Goal: Information Seeking & Learning: Learn about a topic

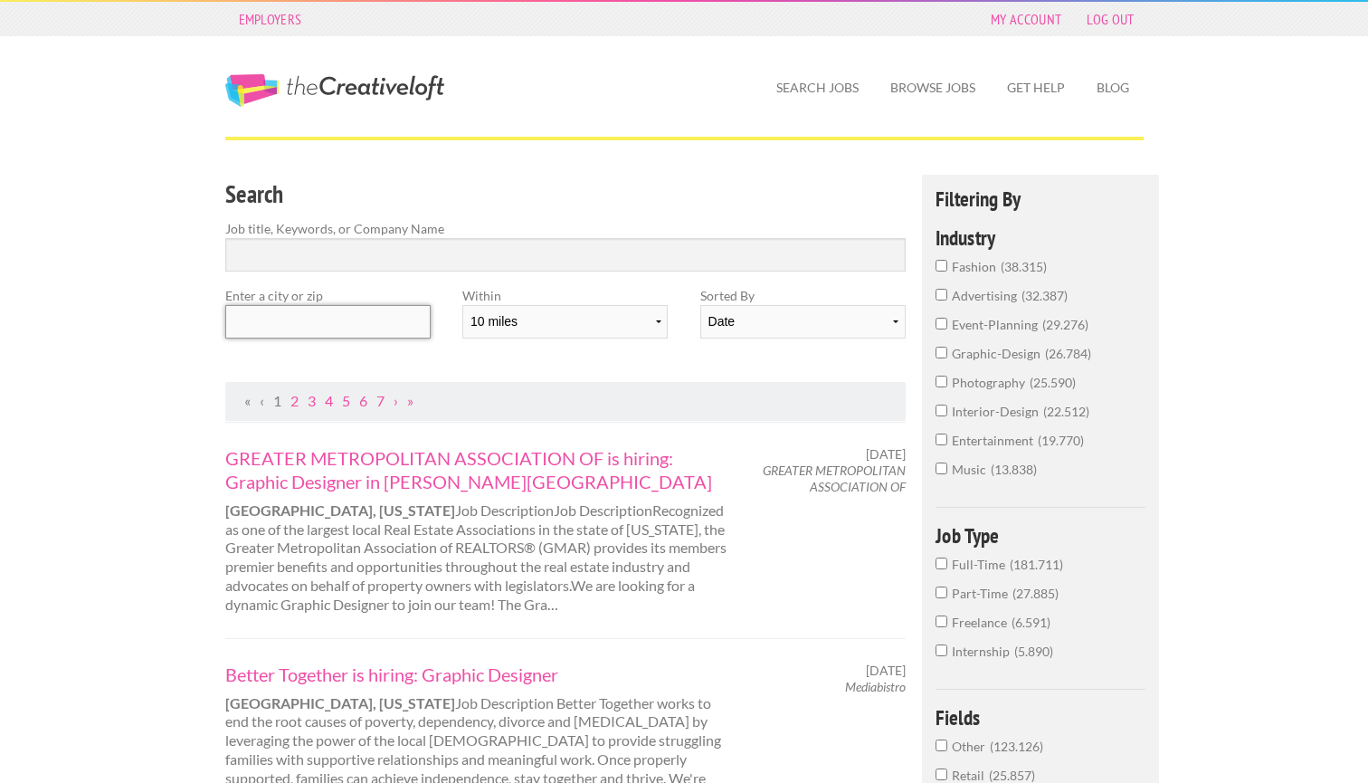
click at [335, 318] on input "text" at bounding box center [327, 321] width 205 height 33
type input "k"
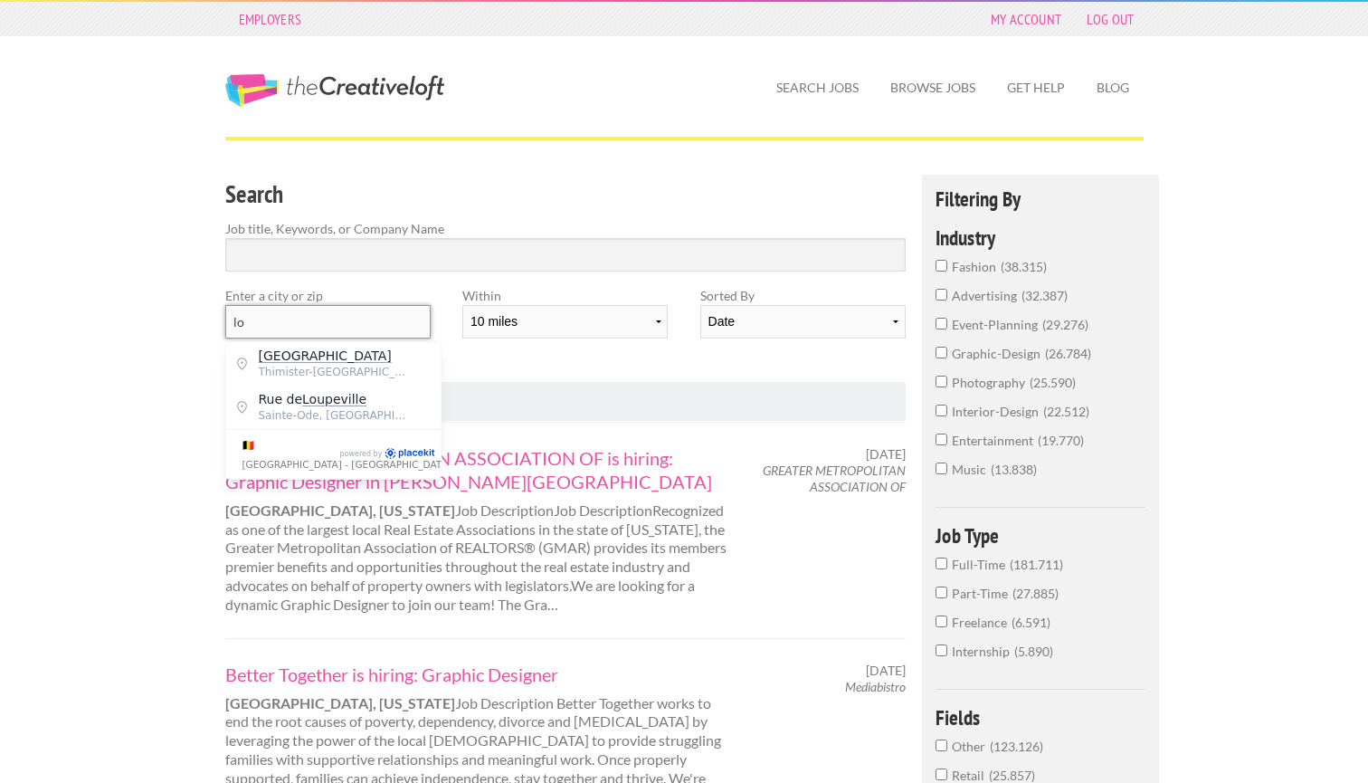
type input "l"
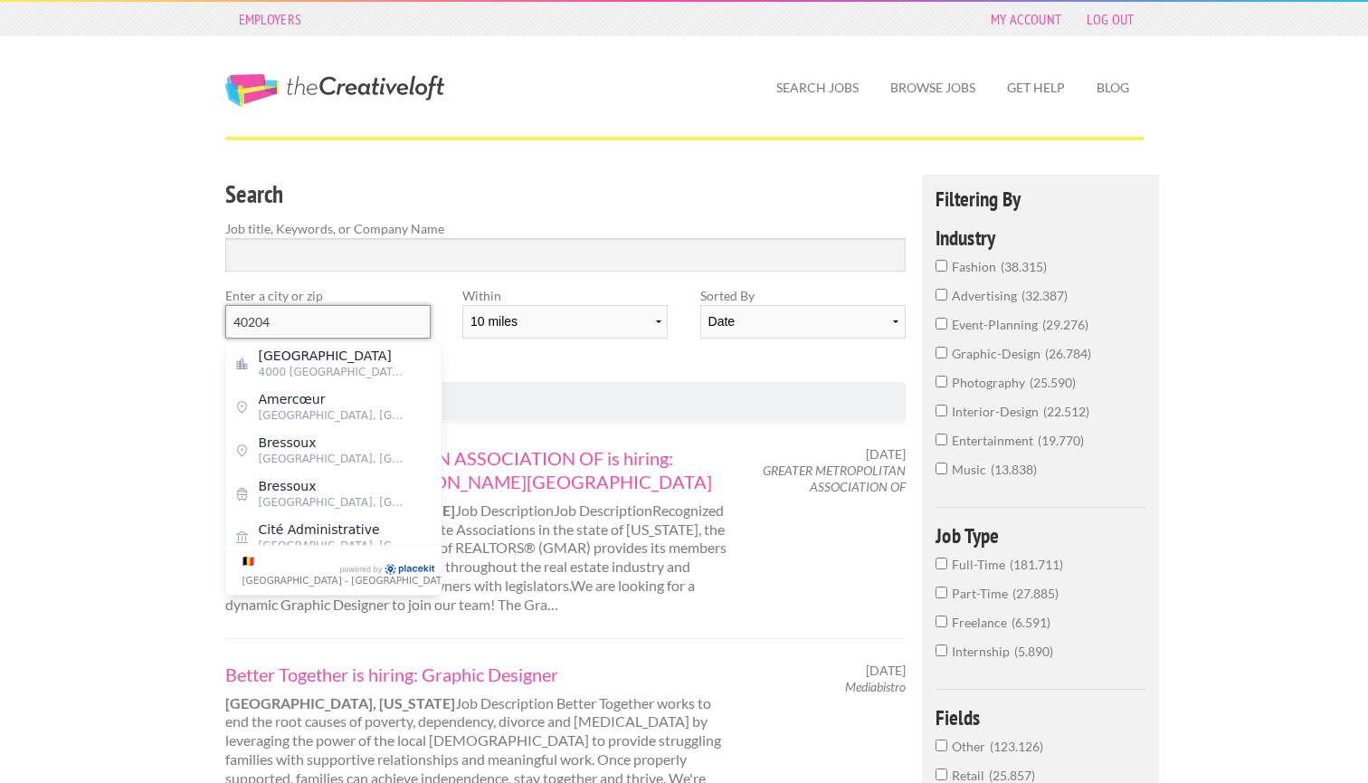
type input "40204"
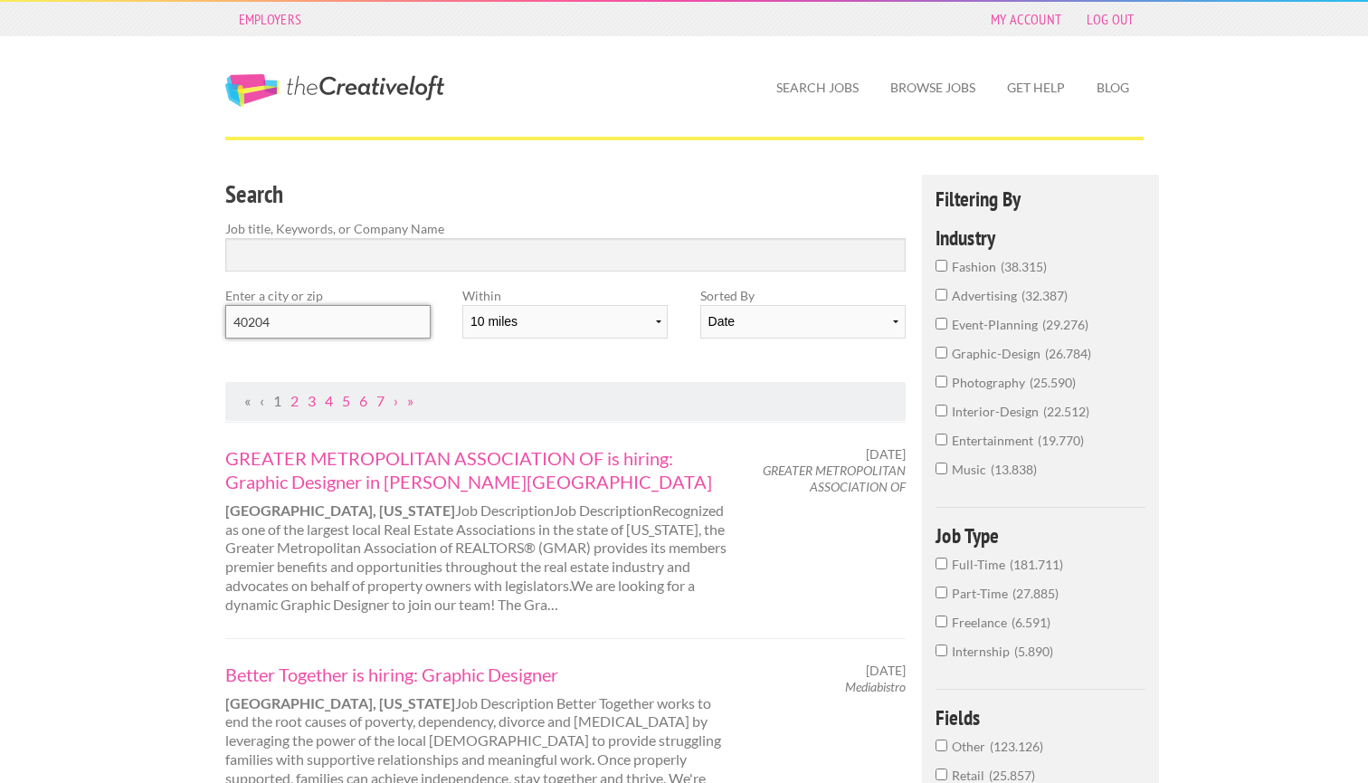
click at [328, 311] on input "40204" at bounding box center [327, 321] width 205 height 33
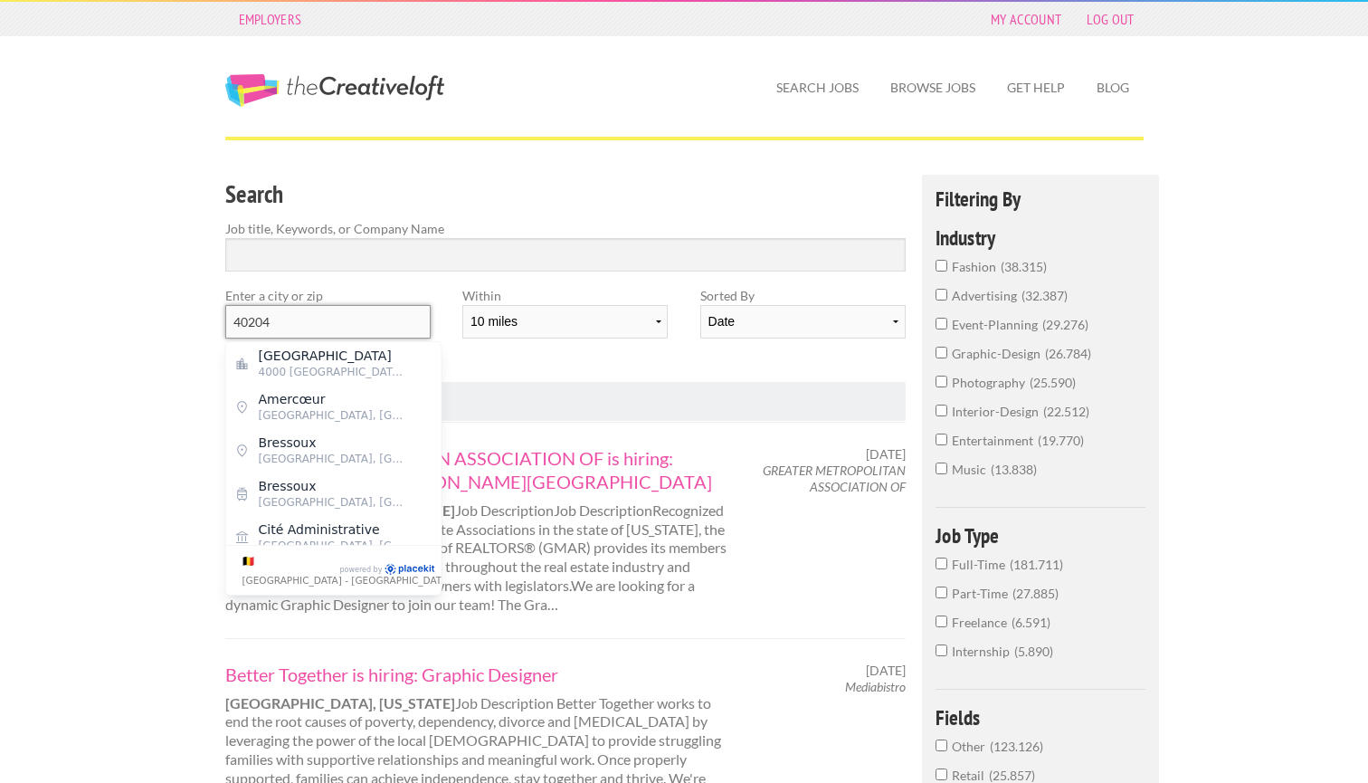
click at [296, 325] on input "40204" at bounding box center [327, 321] width 205 height 33
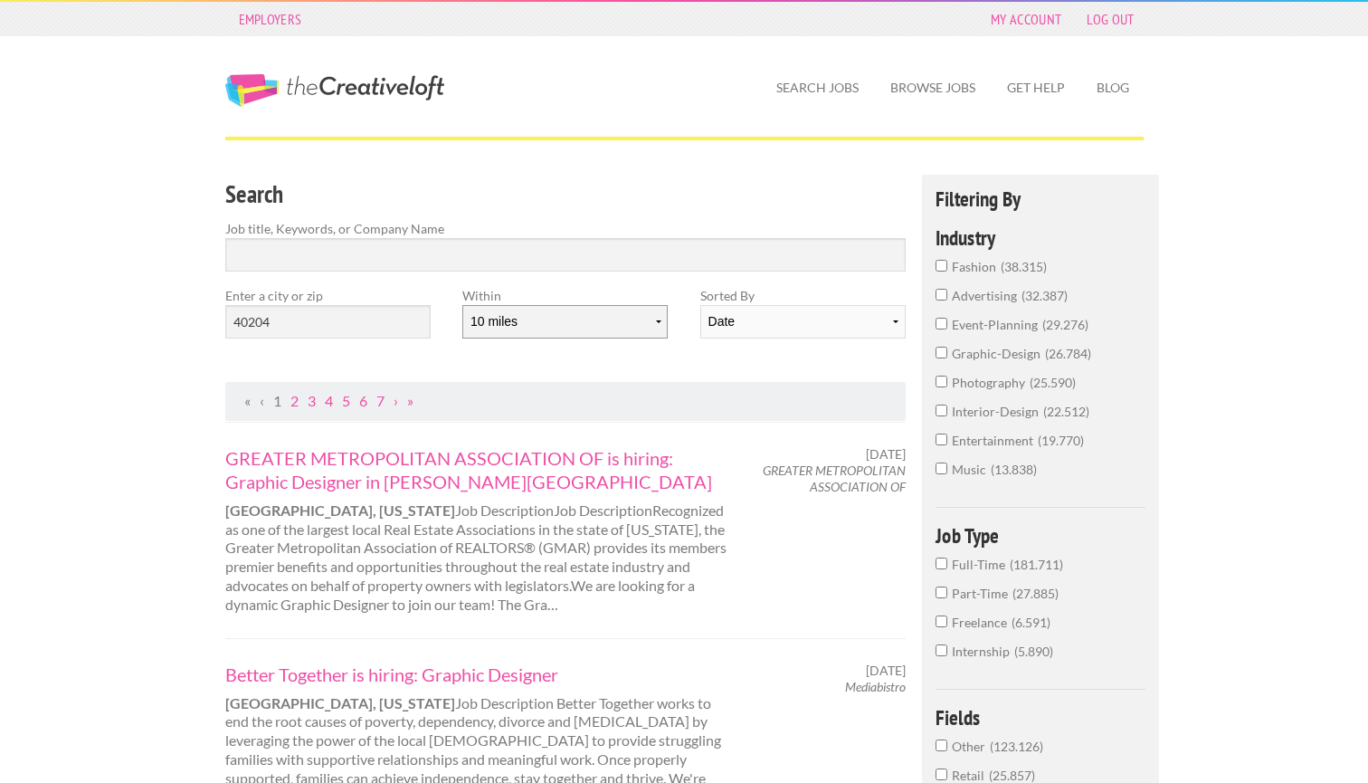
click at [591, 320] on select "10 miles 20 miles 50 miles 100 miles 200 miles 300 miles 400 miles 500 miles" at bounding box center [564, 321] width 205 height 33
click at [406, 73] on div "The Creative Loft" at bounding box center [367, 73] width 317 height 75
click at [408, 88] on link "The Creative Loft" at bounding box center [334, 90] width 219 height 33
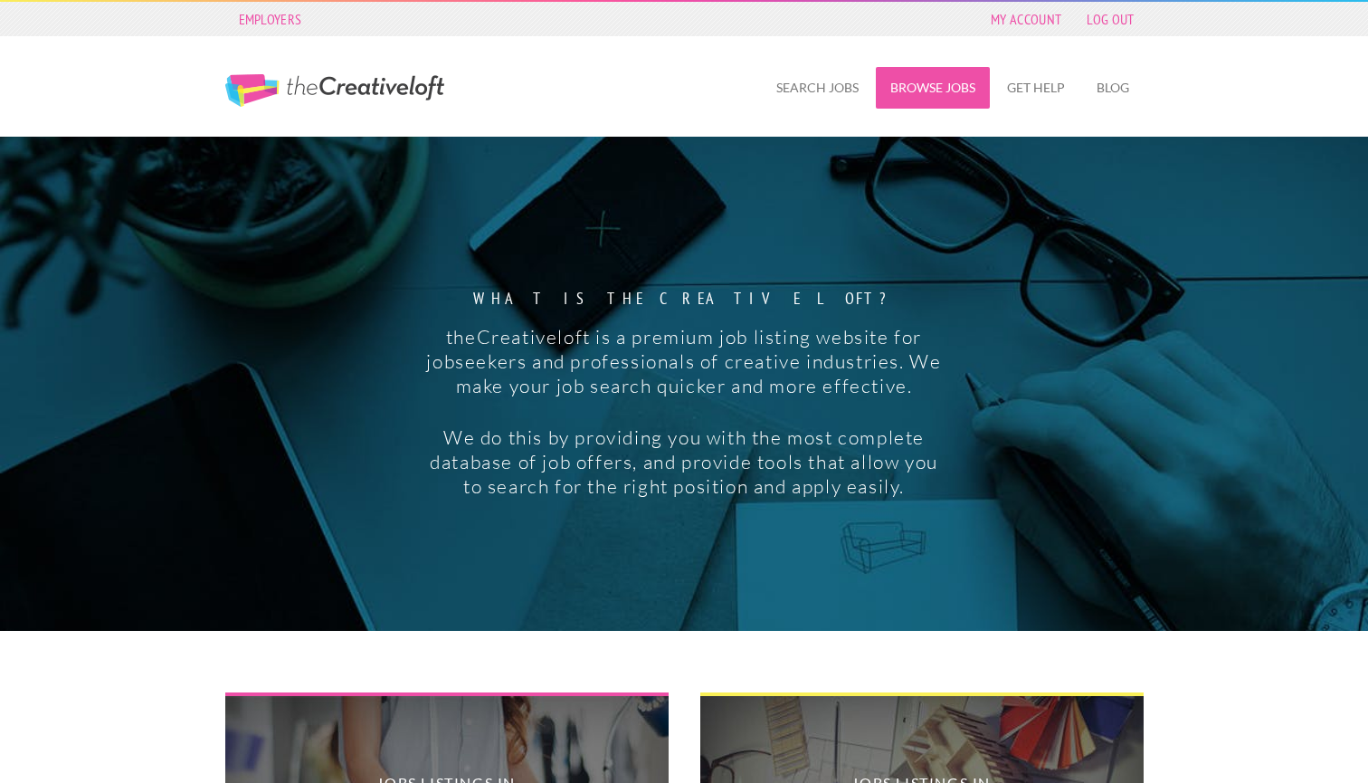
click at [939, 70] on link "Browse Jobs" at bounding box center [933, 88] width 114 height 42
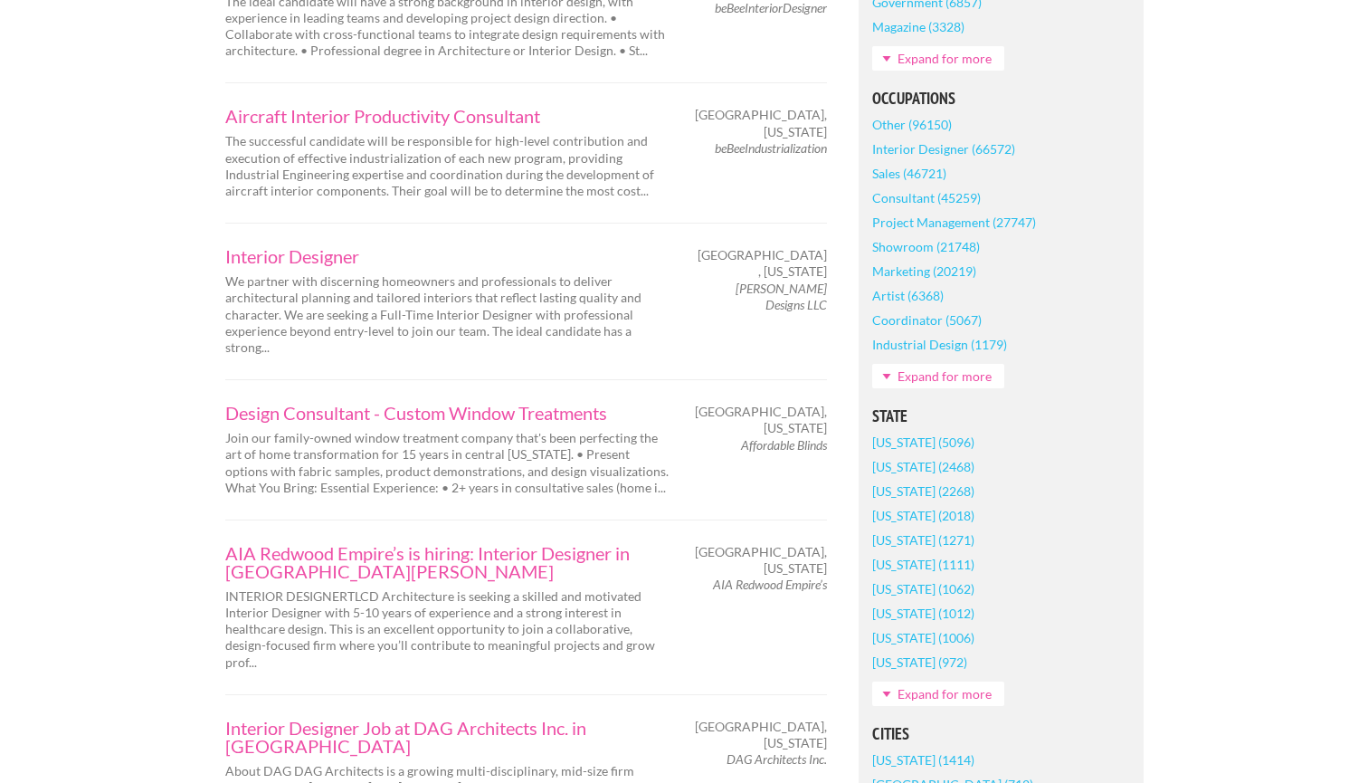
scroll to position [767, 0]
click at [908, 696] on link "Expand for more" at bounding box center [938, 691] width 132 height 24
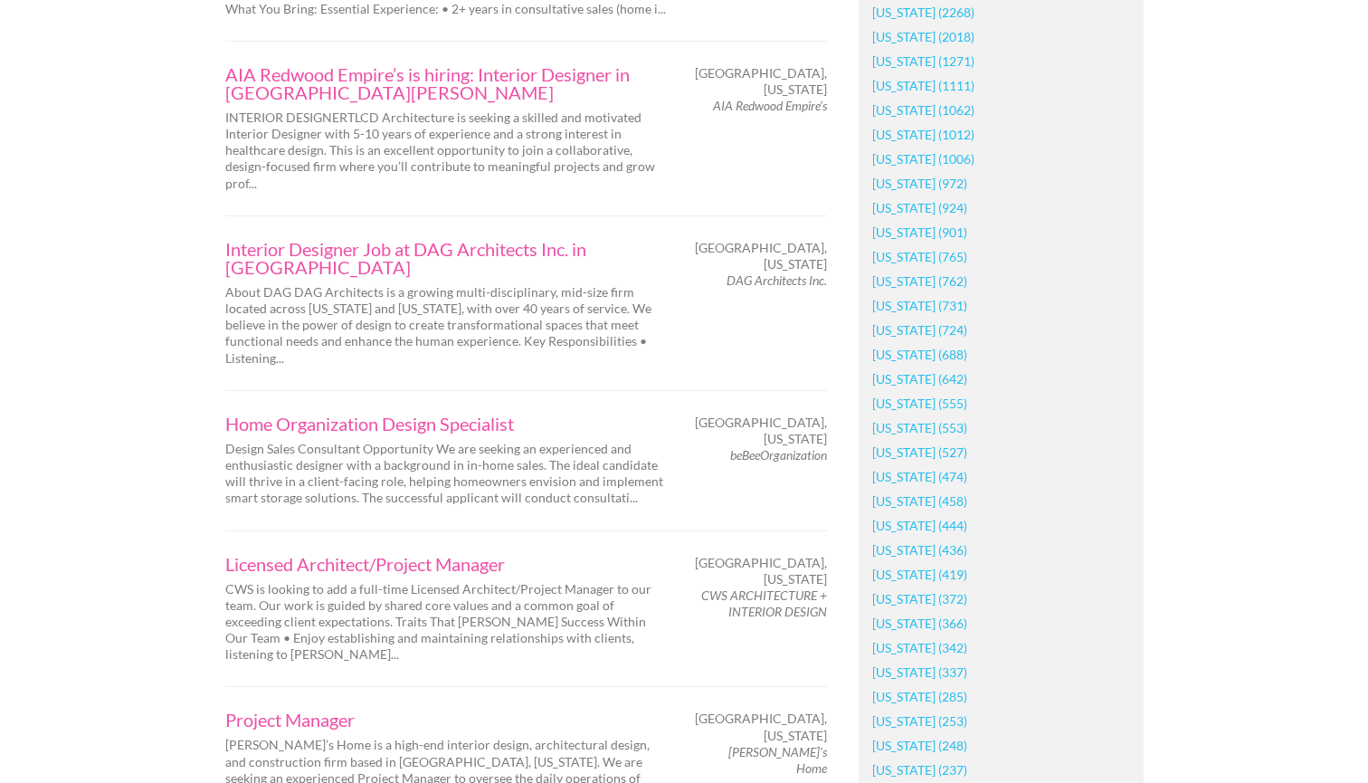
scroll to position [1245, 0]
click at [898, 627] on link "[US_STATE] (366)" at bounding box center [919, 622] width 95 height 24
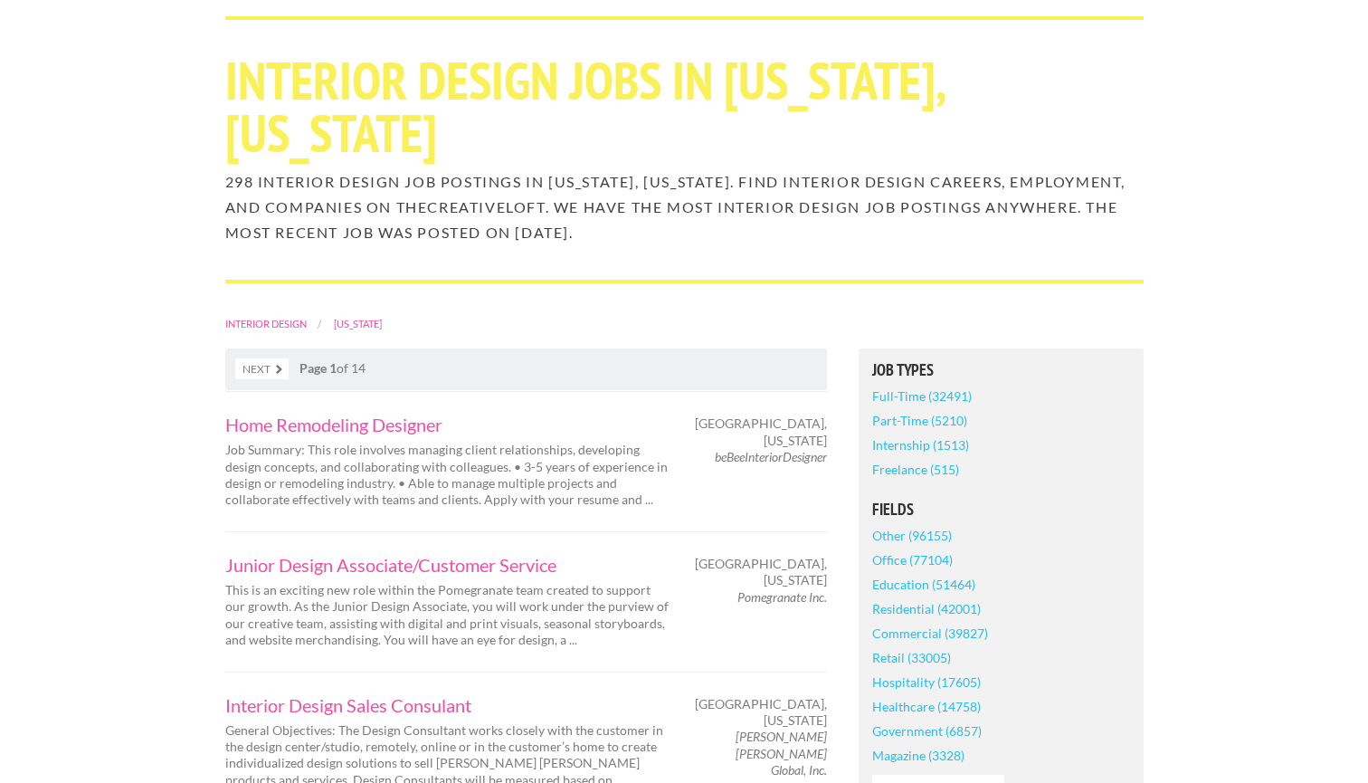
scroll to position [125, 0]
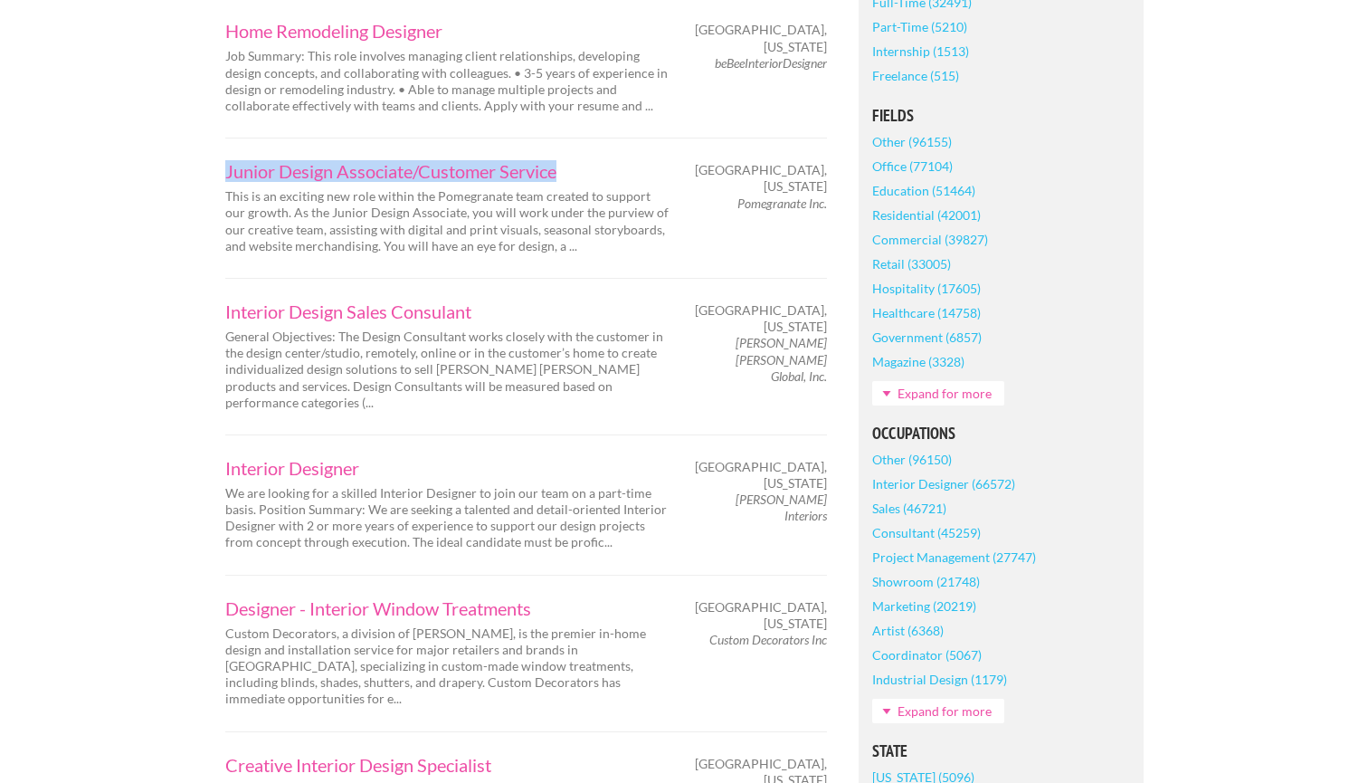
scroll to position [518, 0]
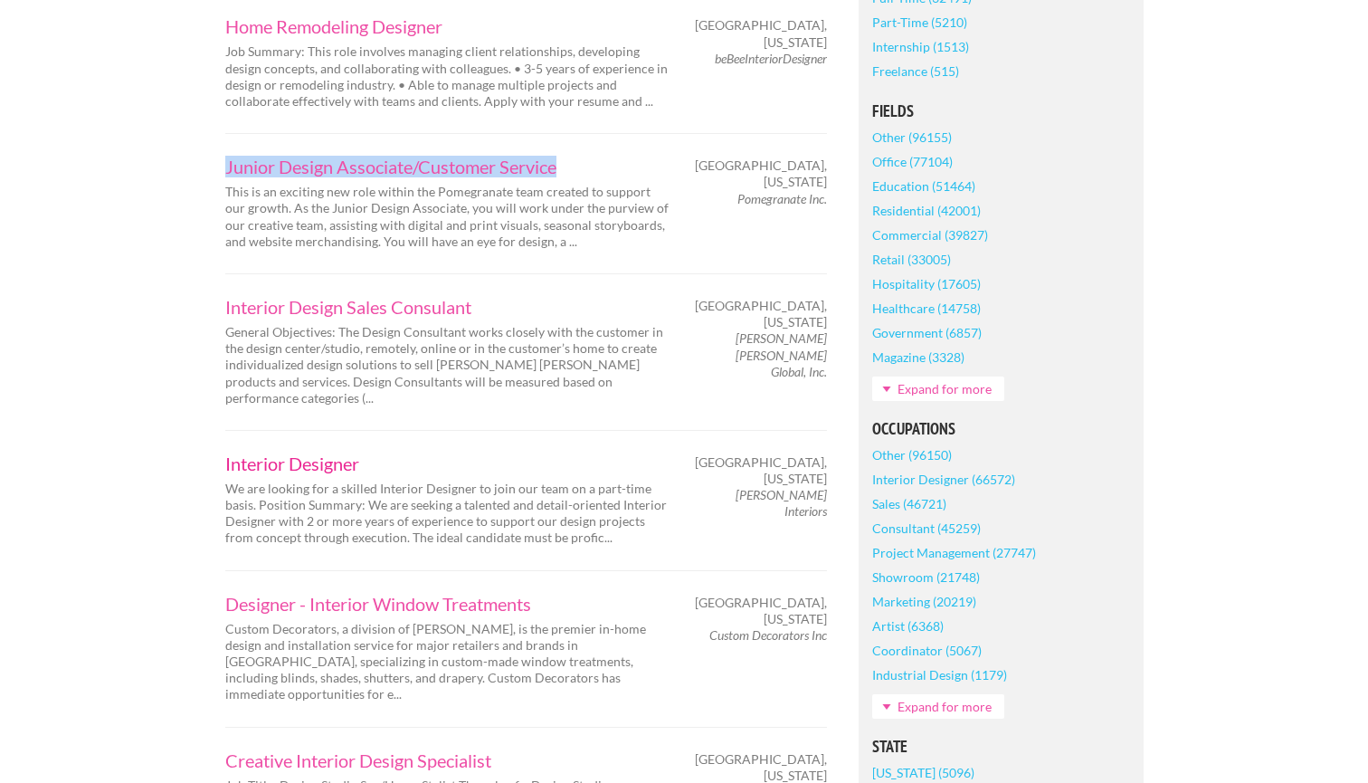
click at [330, 454] on link "Interior Designer" at bounding box center [446, 463] width 443 height 18
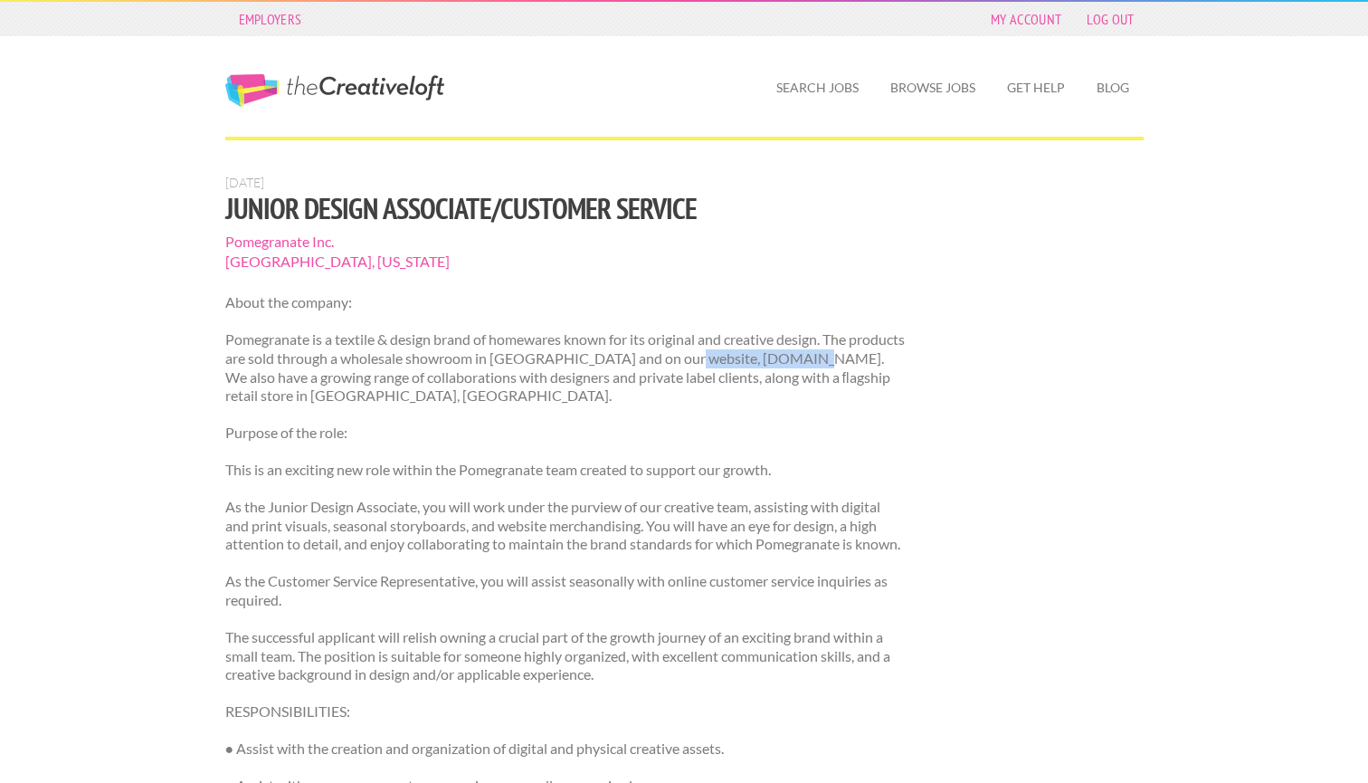
drag, startPoint x: 730, startPoint y: 355, endPoint x: 856, endPoint y: 358, distance: 125.8
click at [856, 358] on p "Pomegranate is a textile & design brand of homewares known for its original and…" at bounding box center [565, 367] width 681 height 75
copy p "pomegranateinc.com"
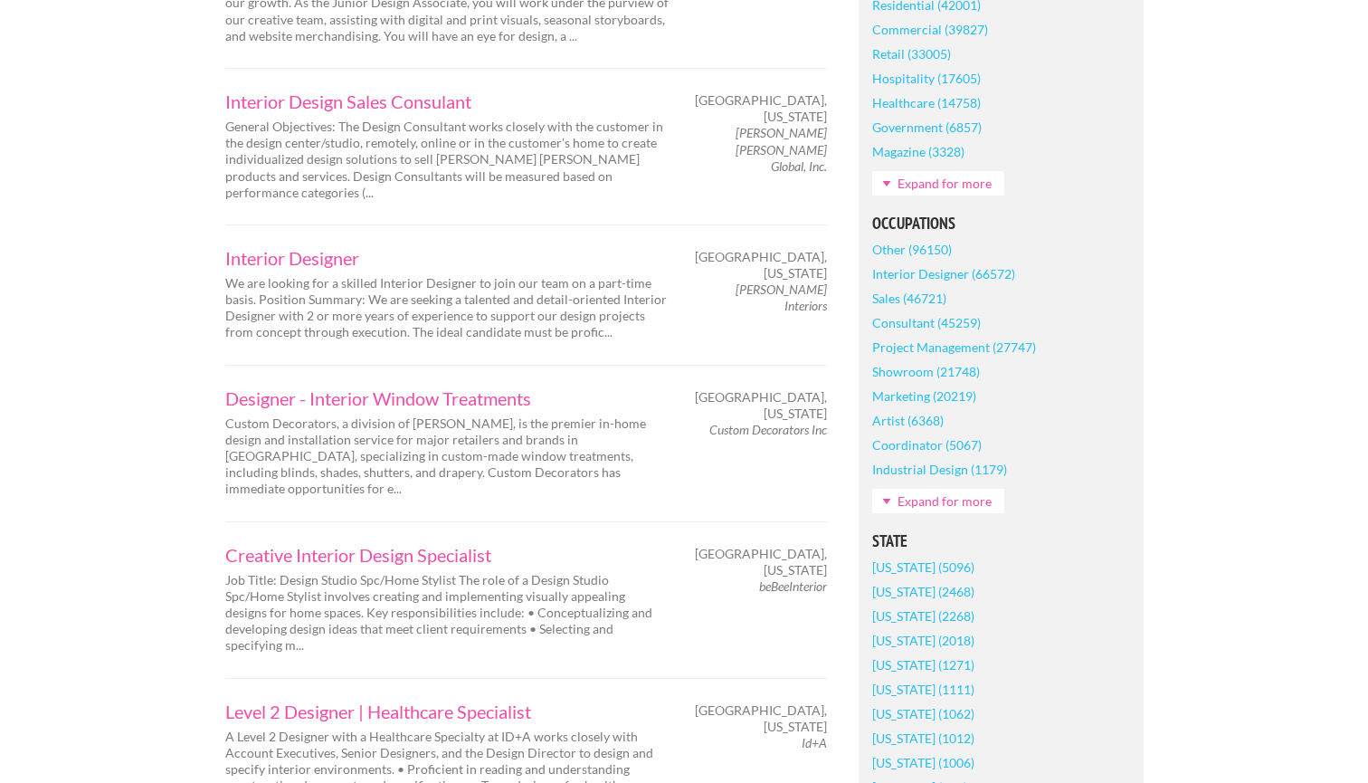
scroll to position [736, 0]
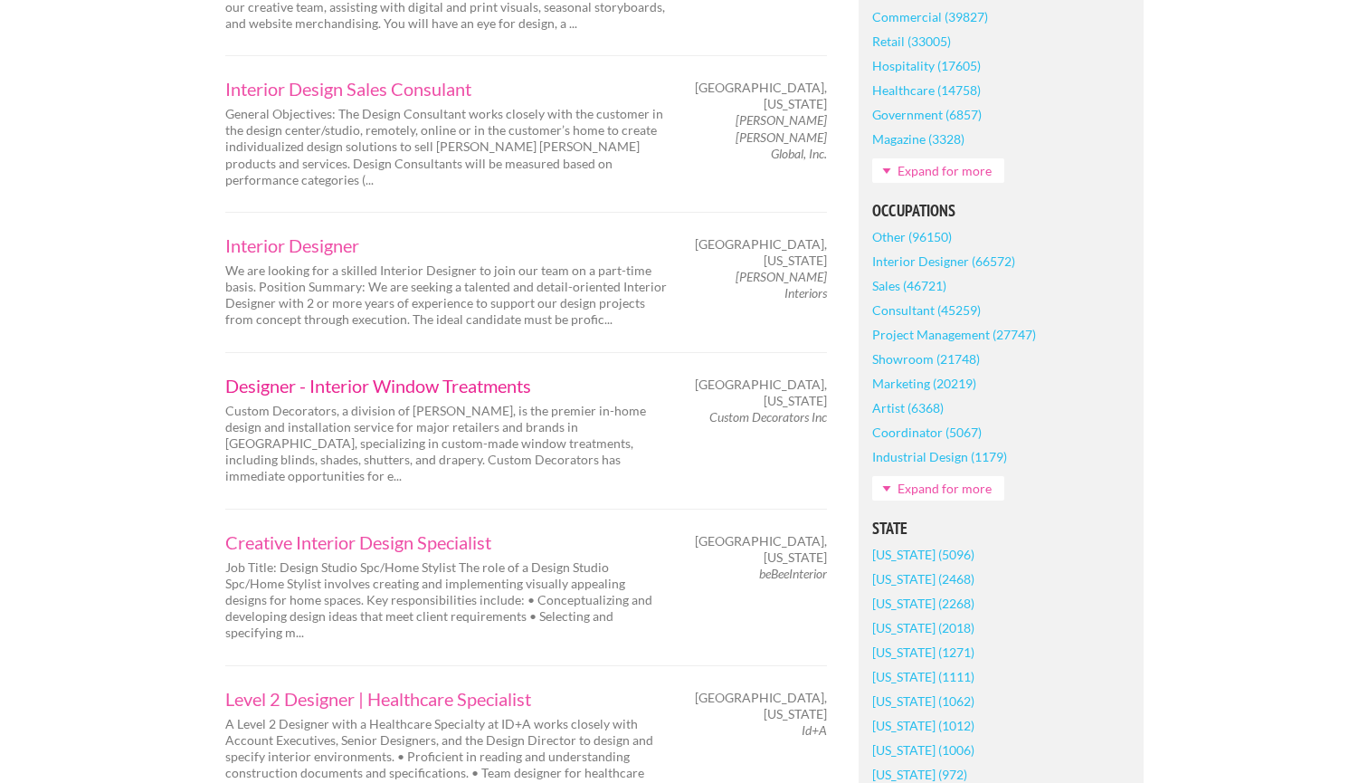
click at [451, 376] on link "Designer - Interior Window Treatments" at bounding box center [446, 385] width 443 height 18
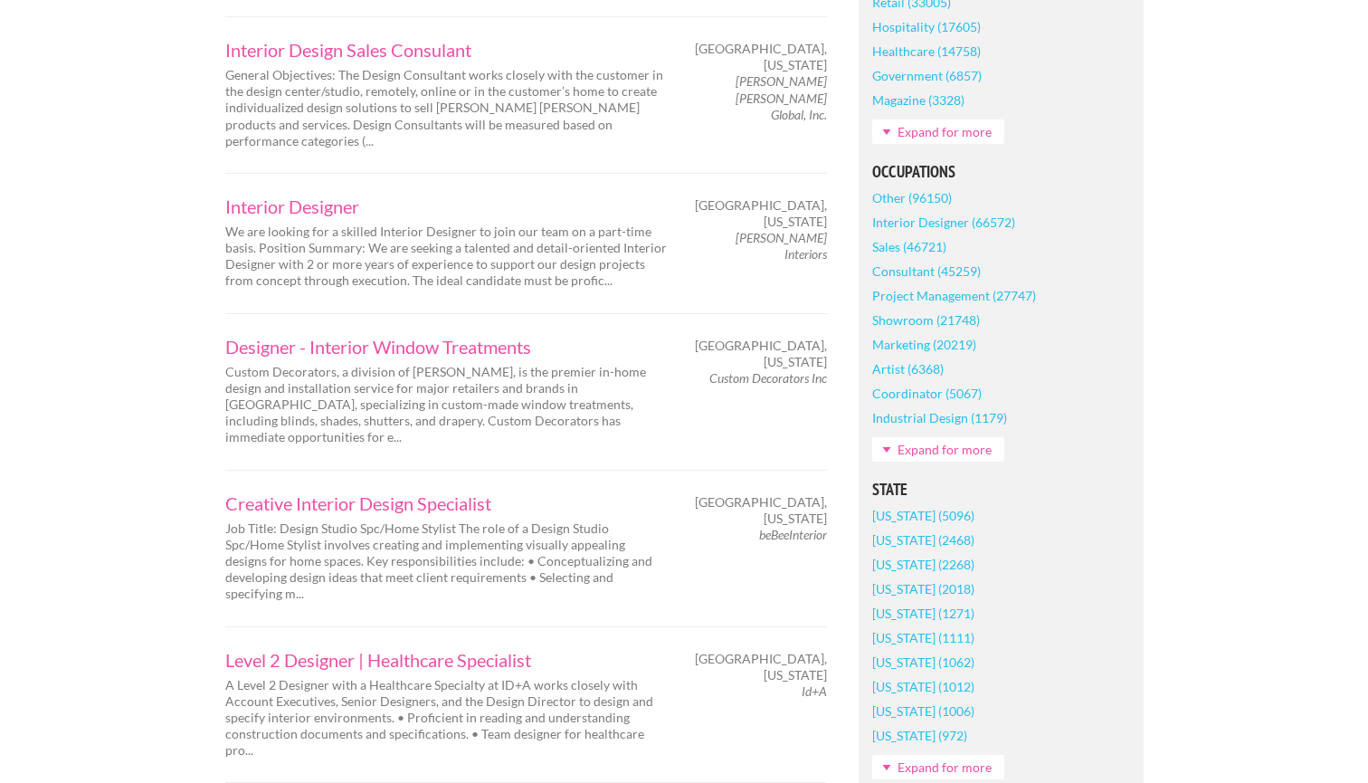
scroll to position [778, 0]
click at [469, 648] on link "Level 2 Designer | Healthcare Specialist" at bounding box center [446, 657] width 443 height 18
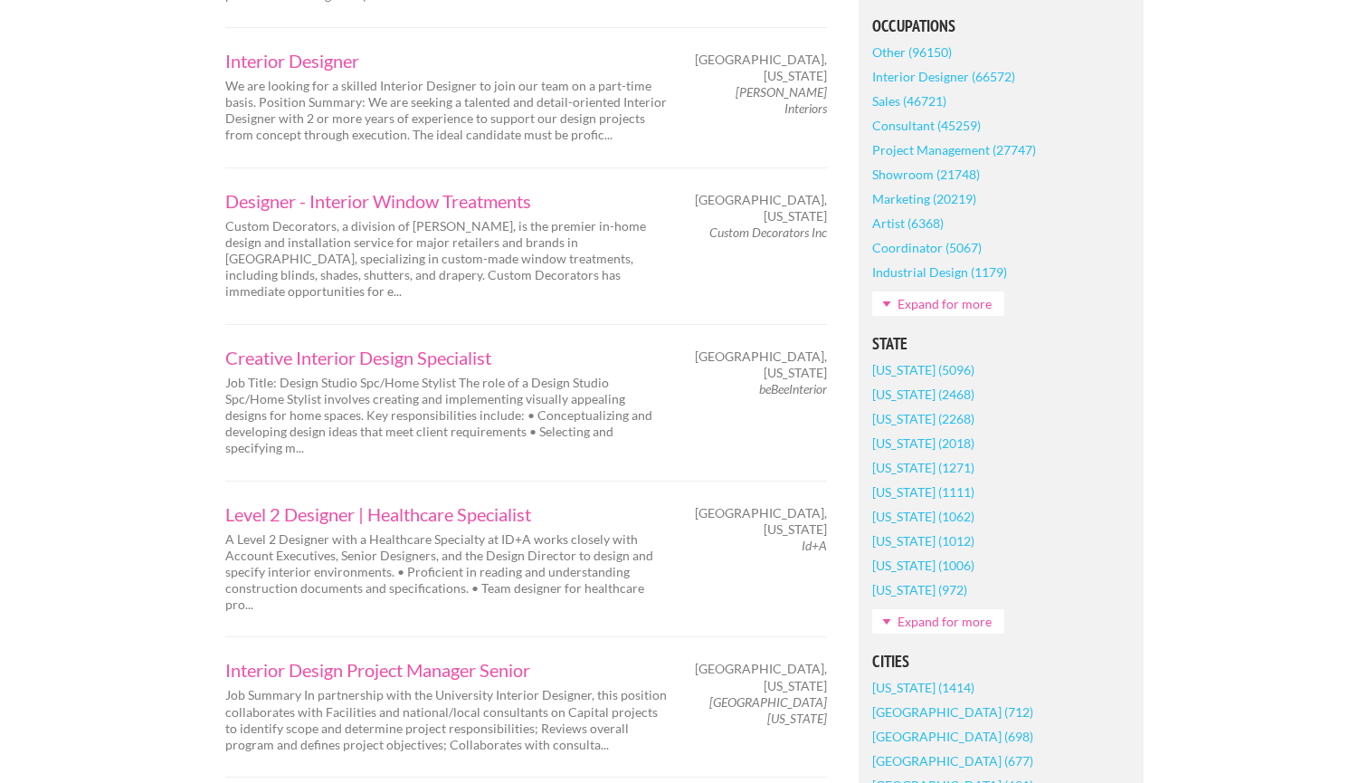
scroll to position [931, 0]
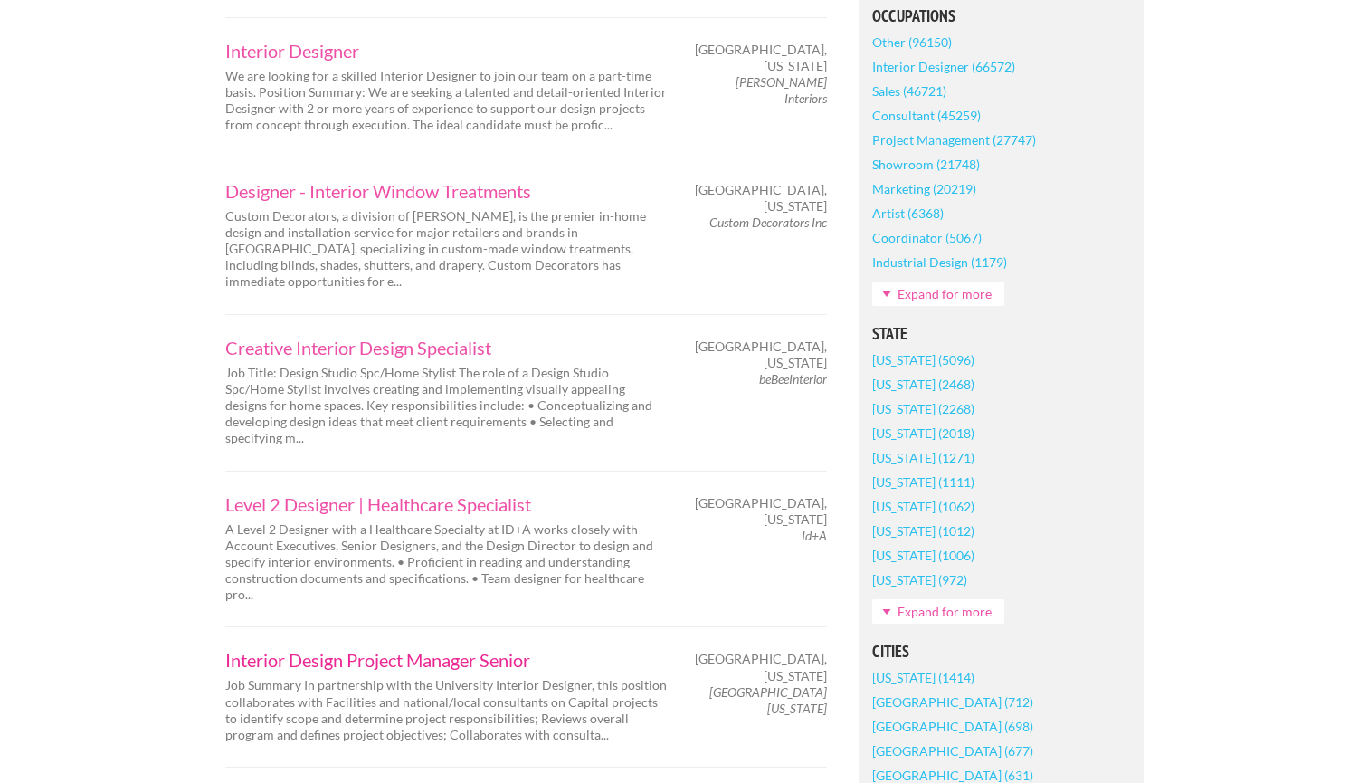
click at [360, 651] on link "Interior Design Project Manager Senior" at bounding box center [446, 660] width 443 height 18
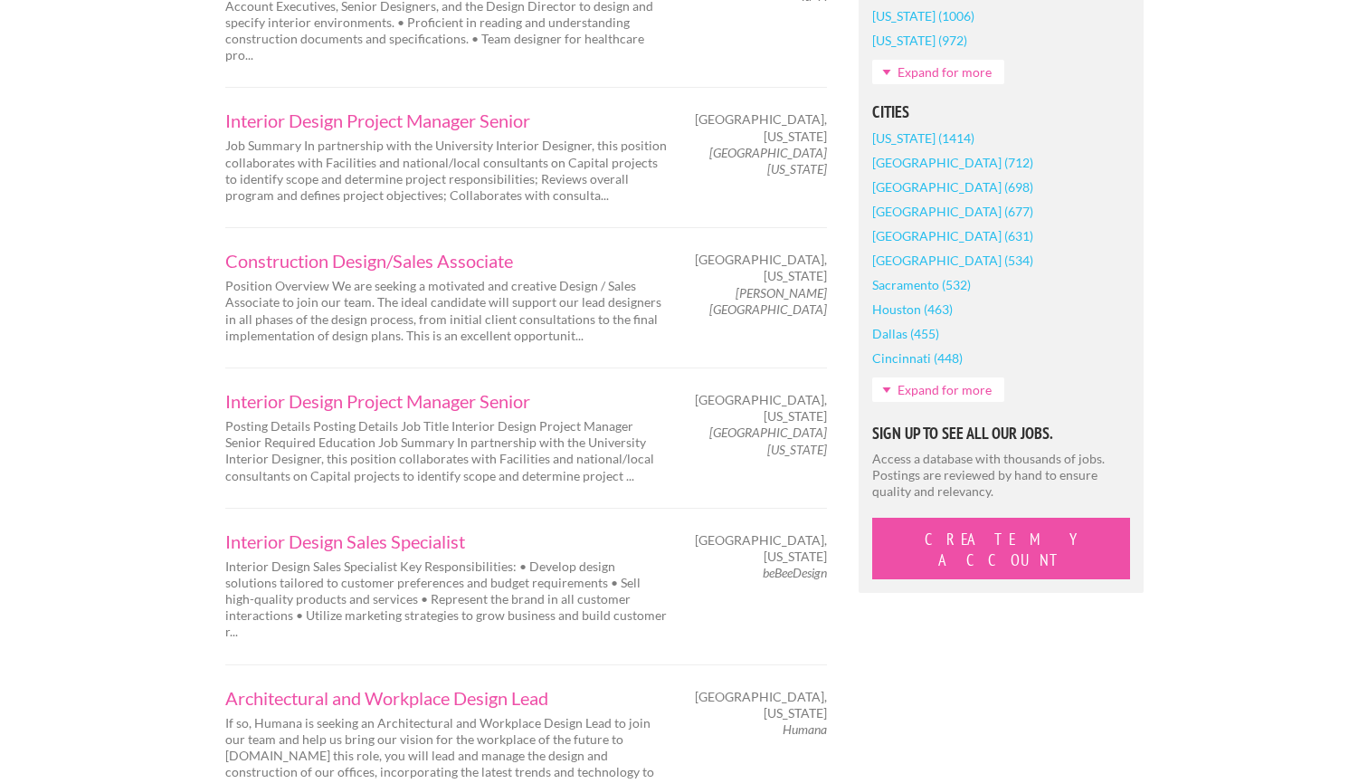
scroll to position [1473, 0]
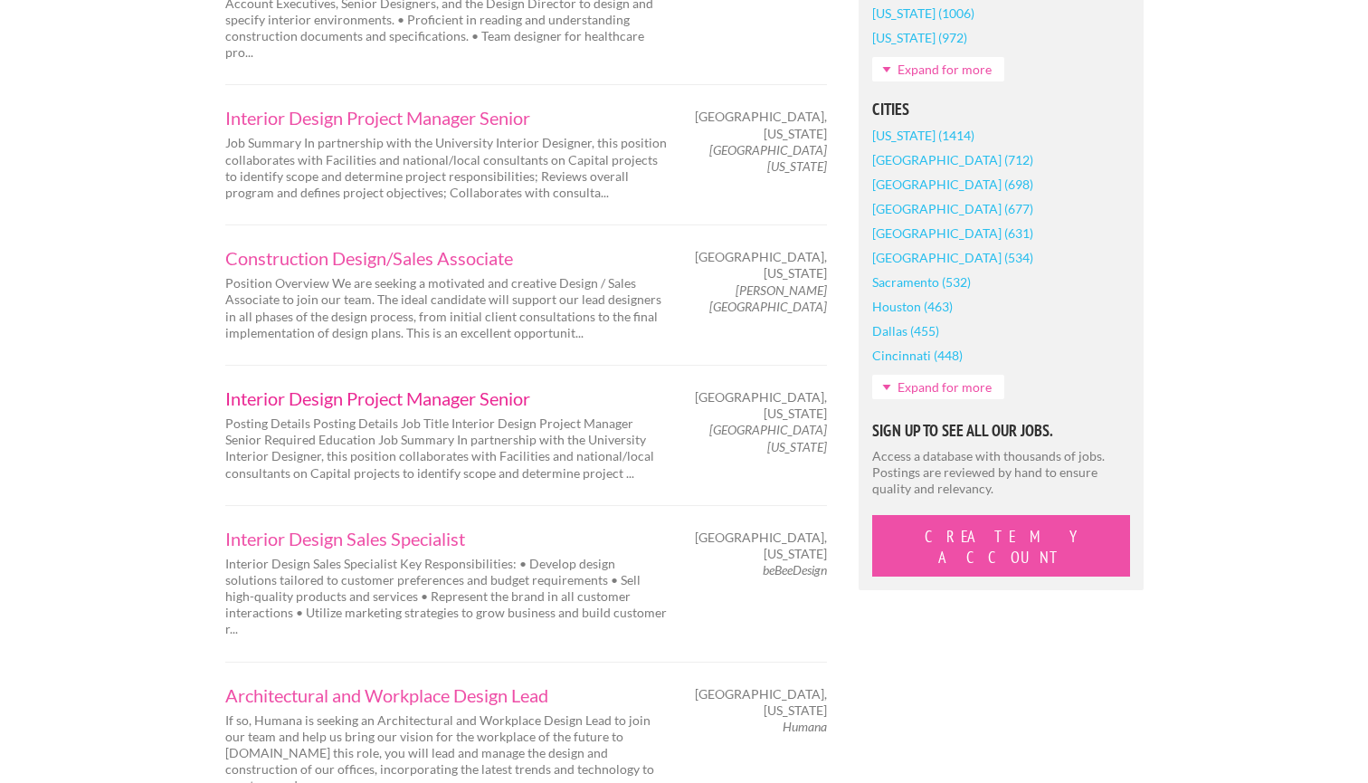
click at [458, 389] on link "Interior Design Project Manager Senior" at bounding box center [446, 398] width 443 height 18
click at [497, 686] on link "Architectural and Workplace Design Lead" at bounding box center [446, 695] width 443 height 18
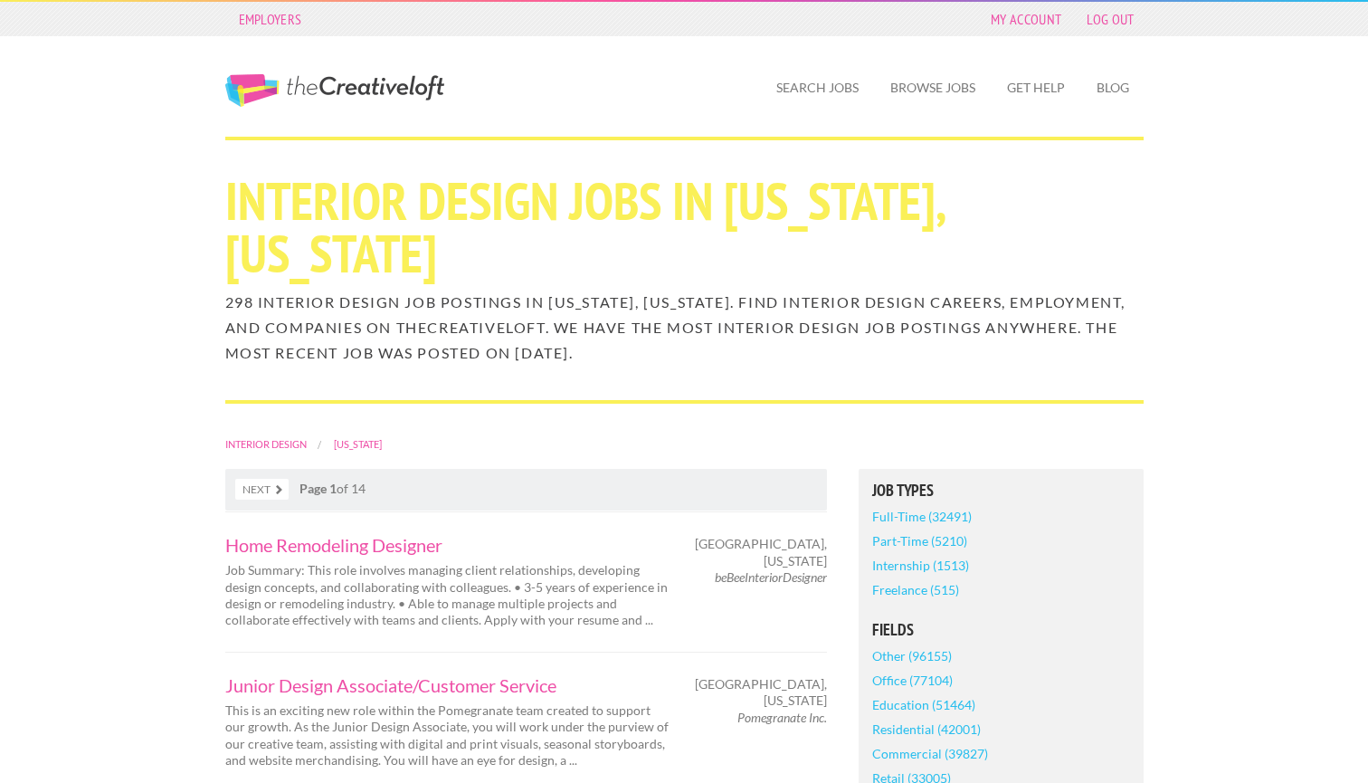
scroll to position [0, 0]
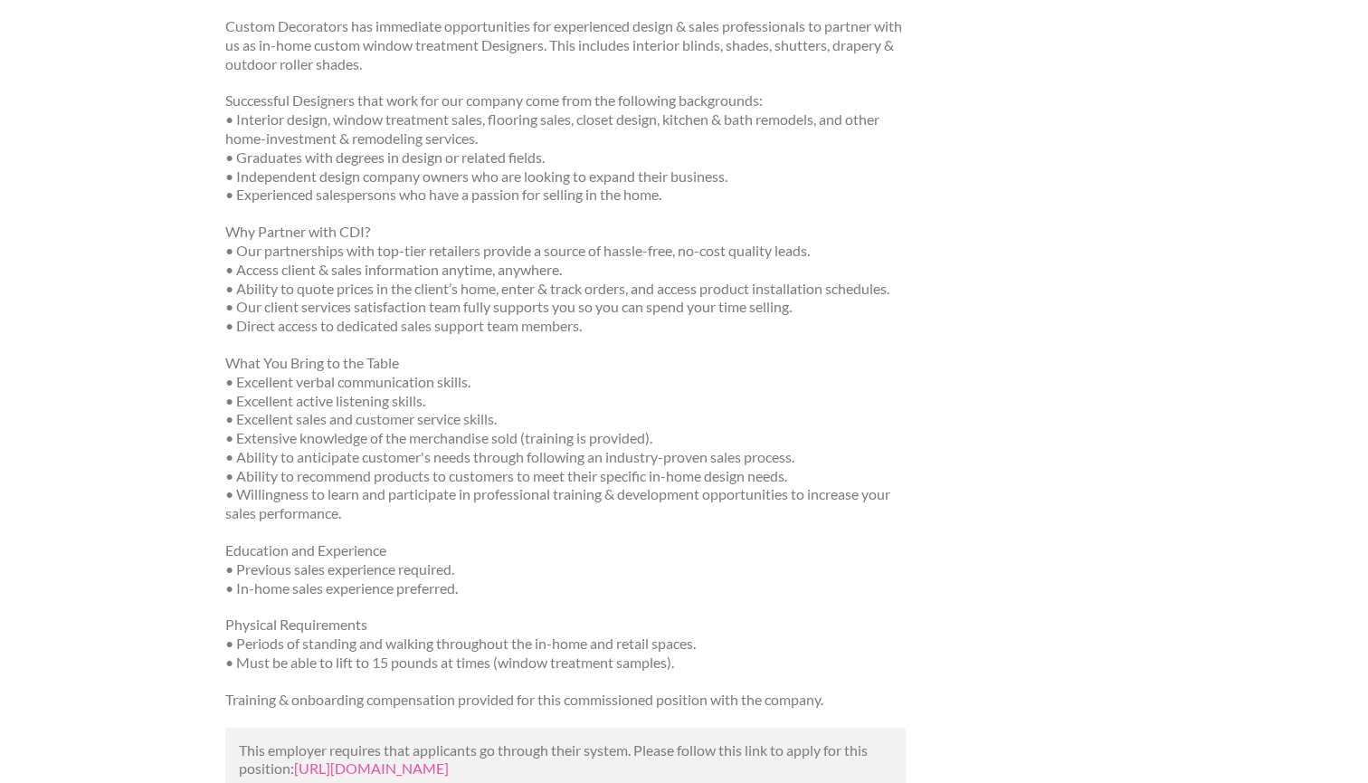
scroll to position [556, 0]
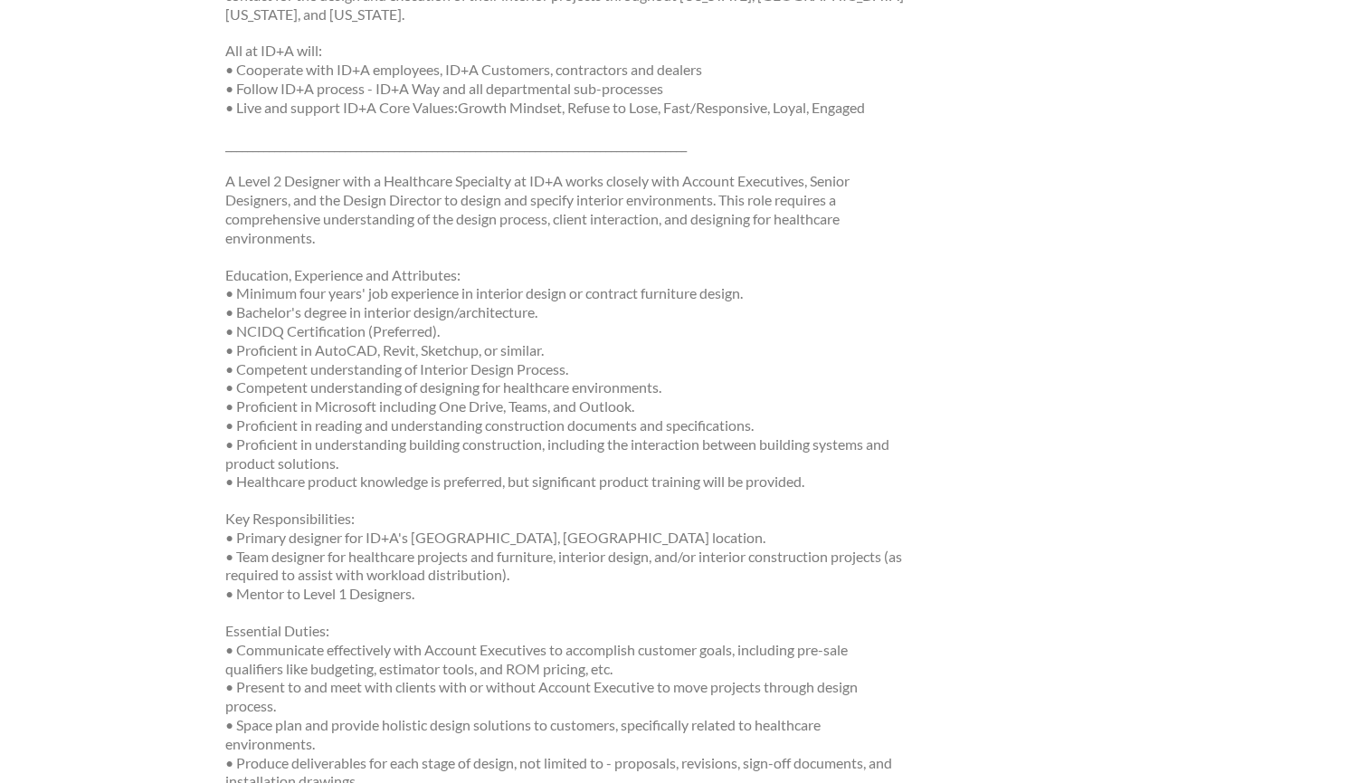
scroll to position [515, 0]
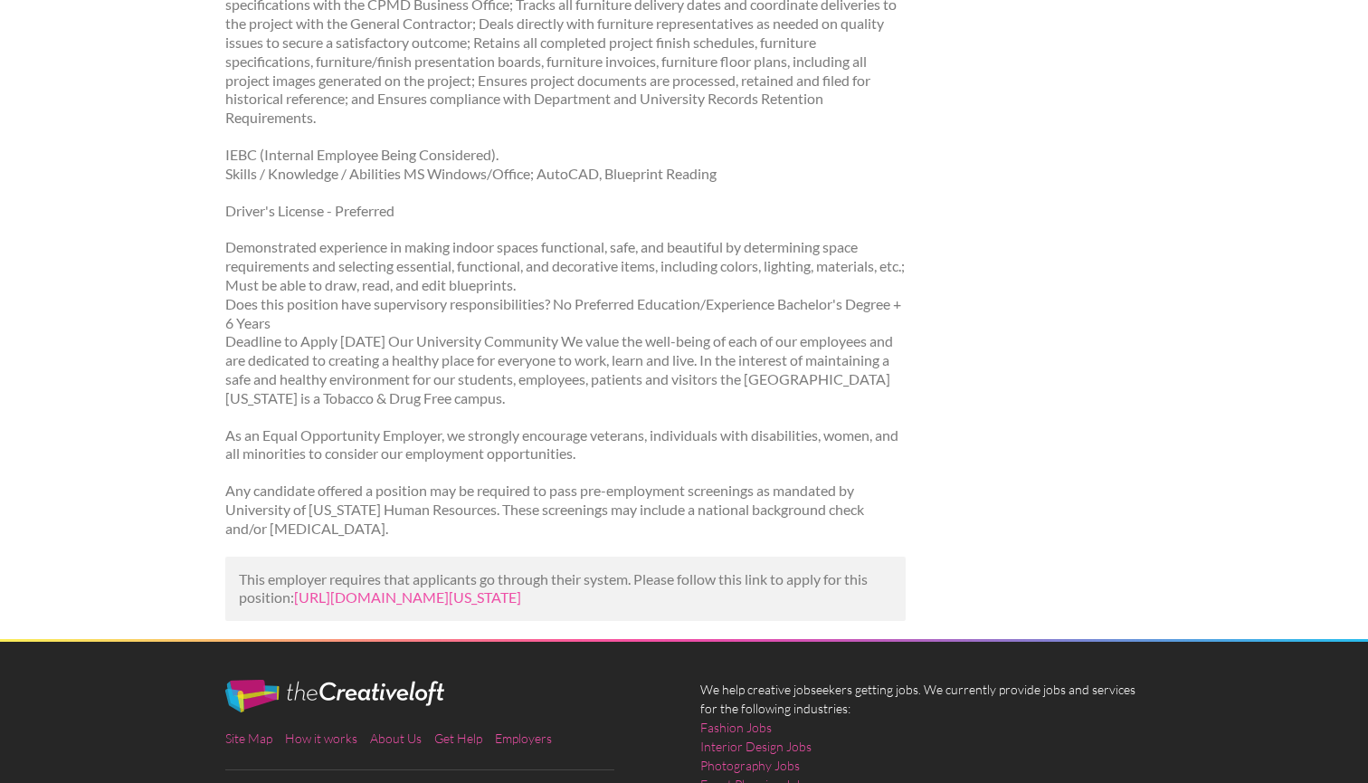
scroll to position [1158, 0]
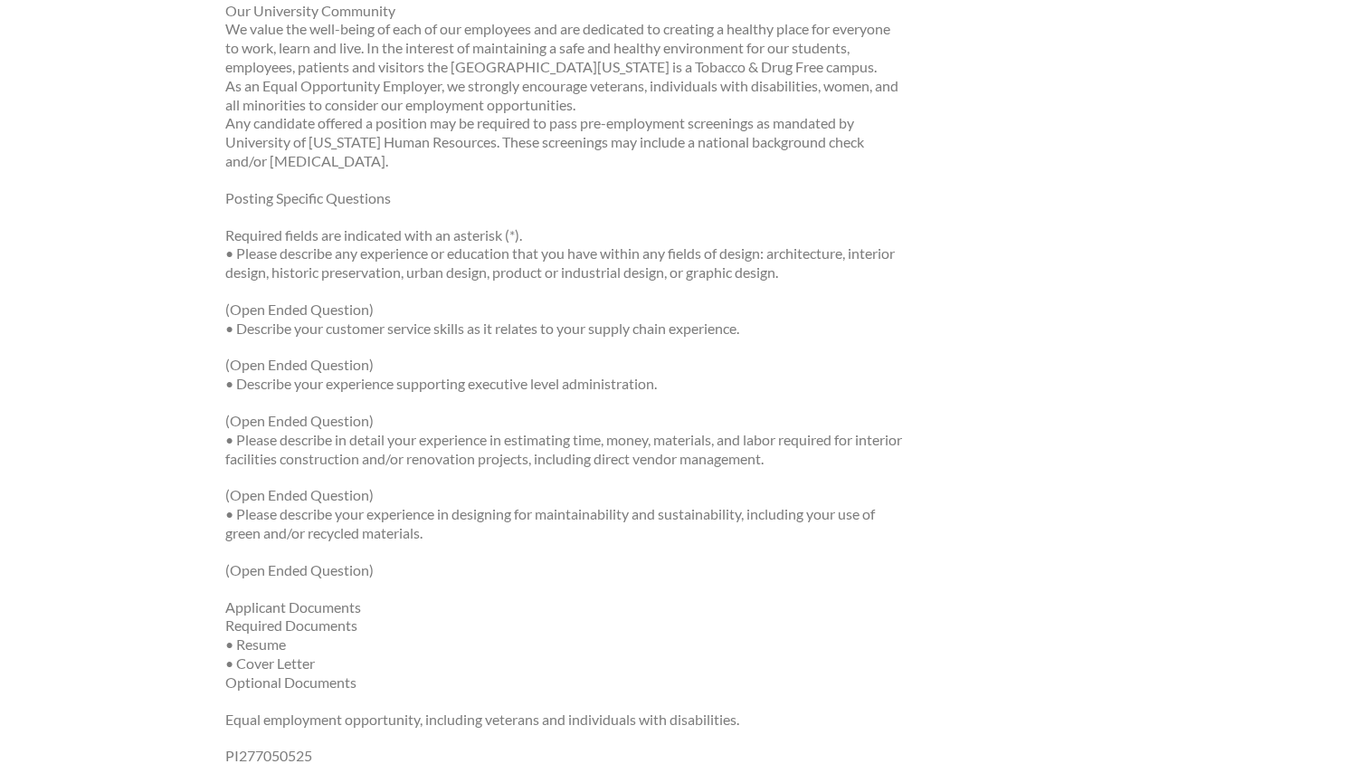
scroll to position [2287, 0]
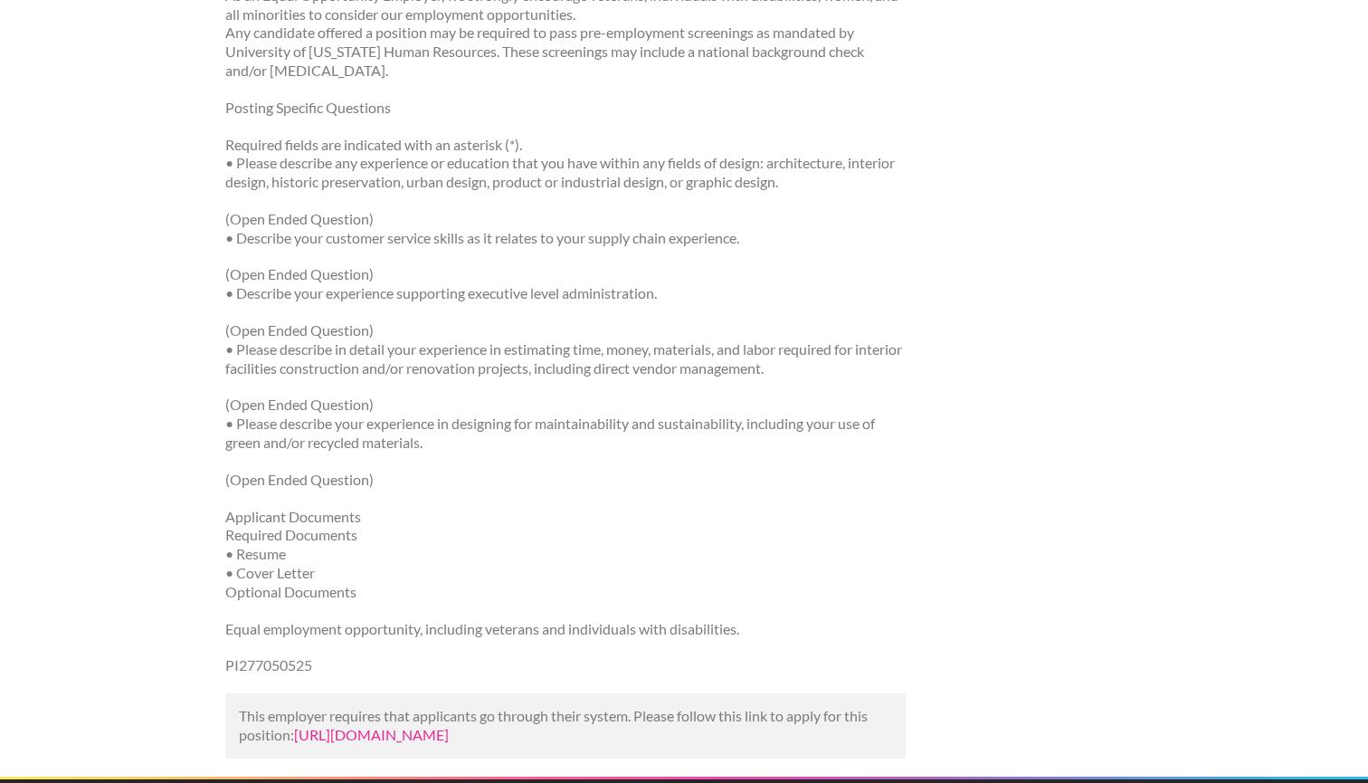
click at [415, 726] on link "[URL][DOMAIN_NAME]" at bounding box center [371, 734] width 155 height 17
click at [449, 726] on link "[URL][DOMAIN_NAME]" at bounding box center [371, 734] width 155 height 17
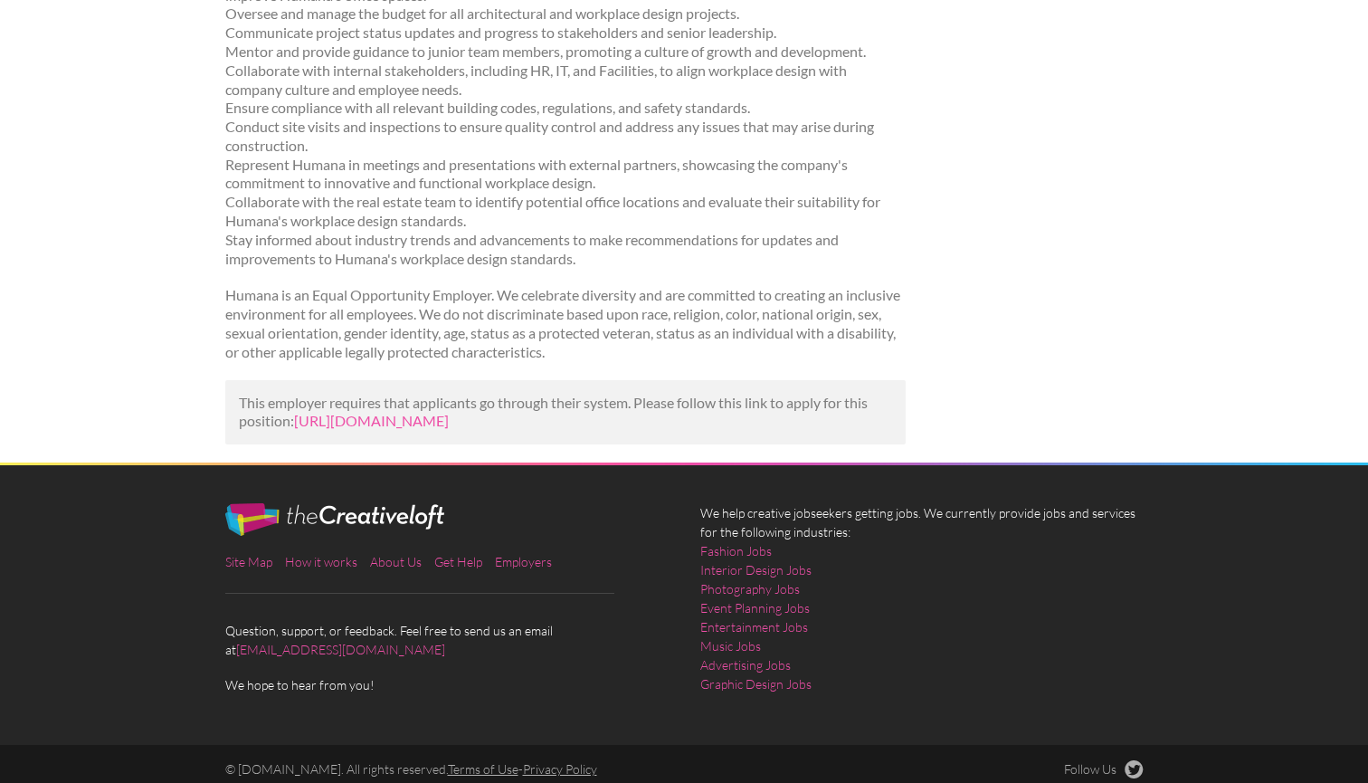
scroll to position [755, 0]
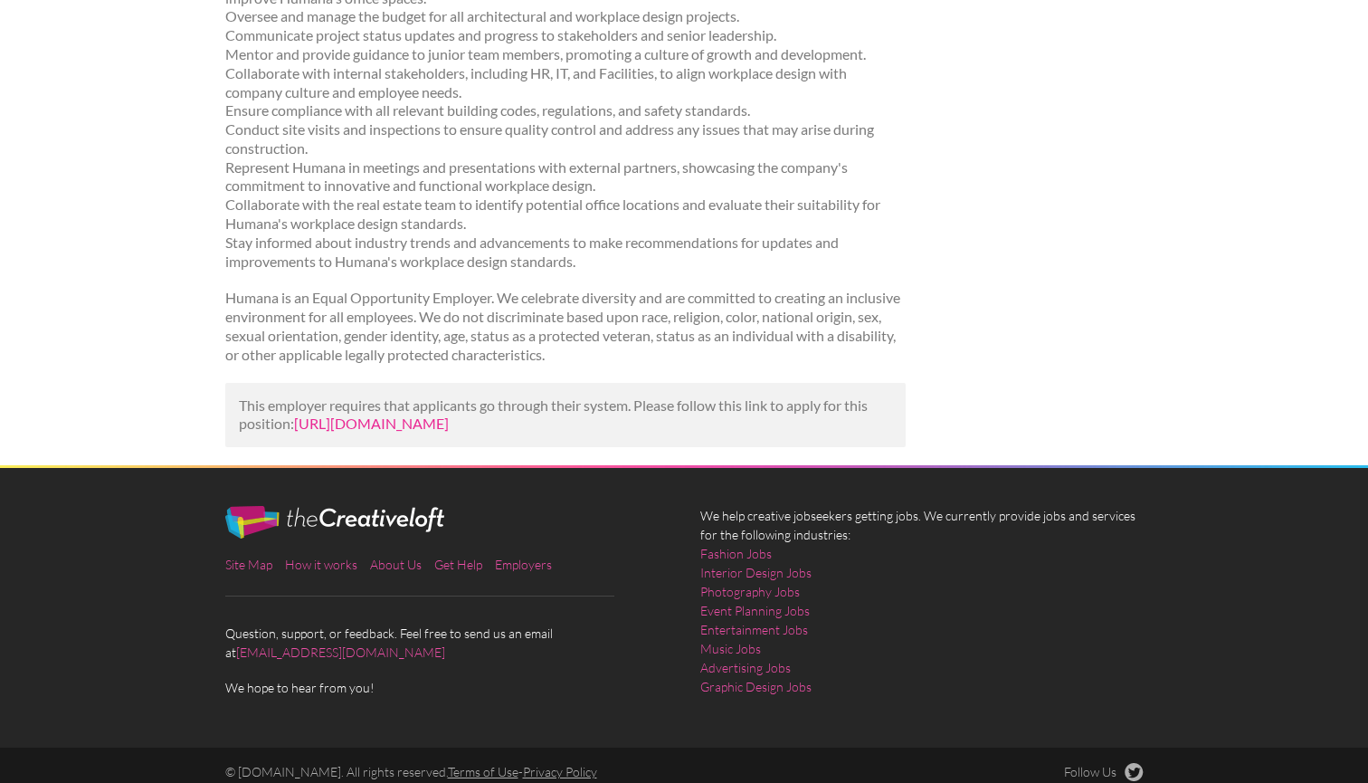
click at [449, 414] on link "[URL][DOMAIN_NAME]" at bounding box center [371, 422] width 155 height 17
